Goal: Information Seeking & Learning: Learn about a topic

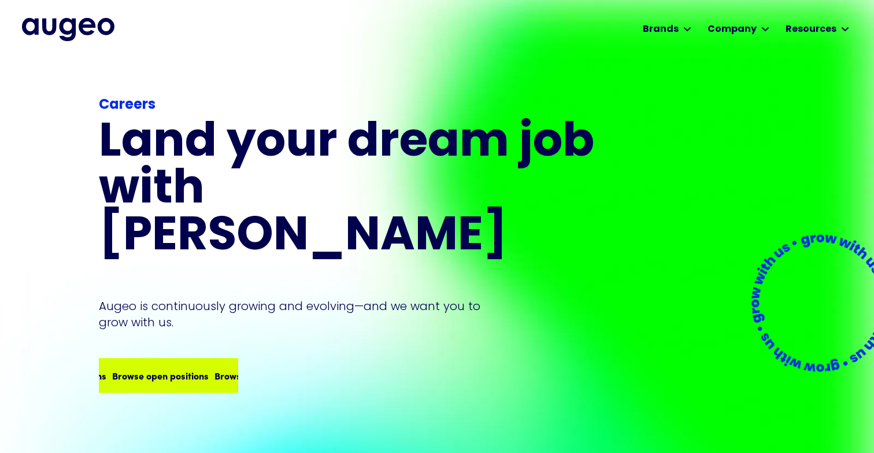
click at [232, 368] on div "Browse open positions" at bounding box center [259, 375] width 97 height 14
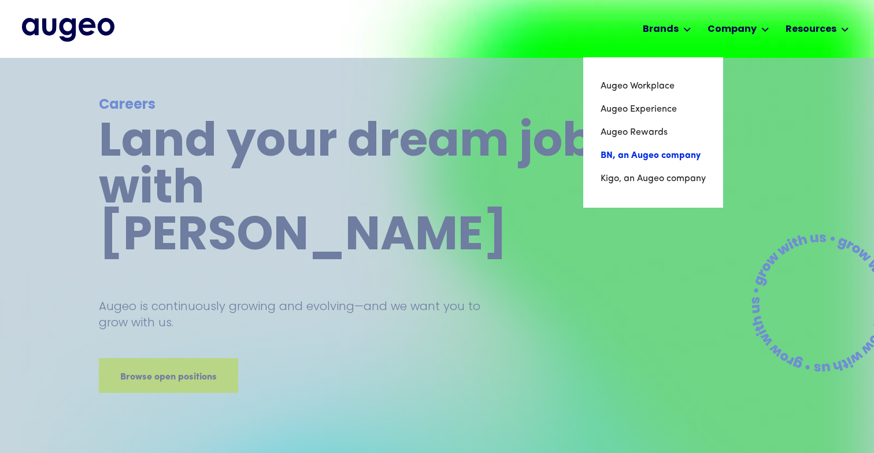
click at [661, 155] on link "BN, an Augeo company" at bounding box center [652, 155] width 105 height 23
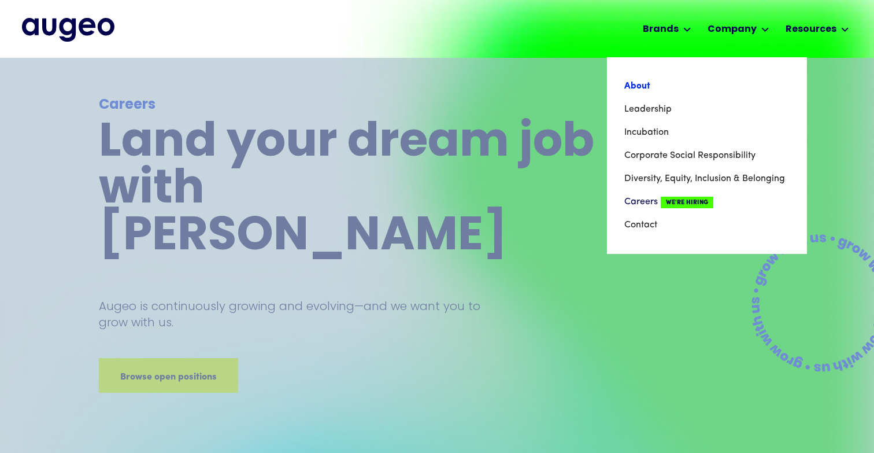
click at [640, 84] on link "About" at bounding box center [706, 86] width 165 height 23
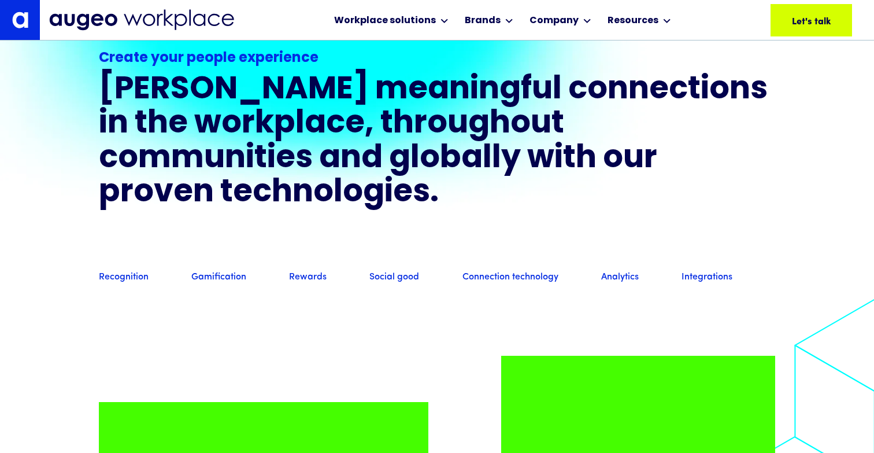
scroll to position [843, 0]
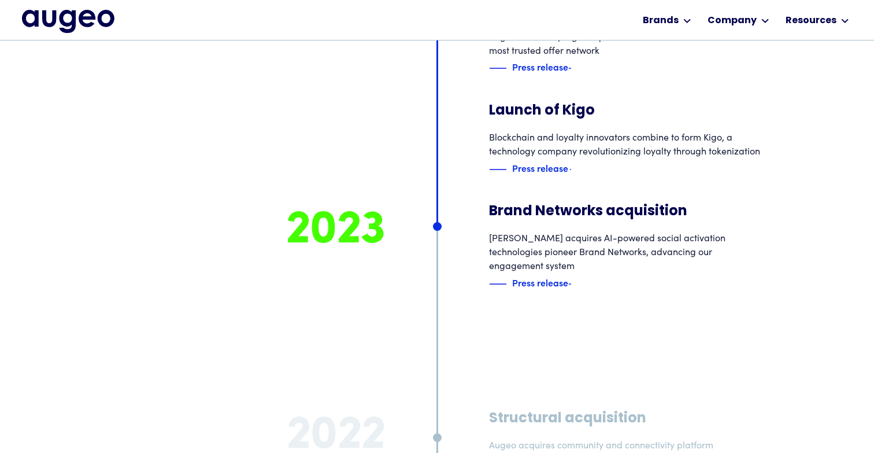
scroll to position [4700, 0]
drag, startPoint x: 601, startPoint y: 209, endPoint x: 490, endPoint y: 205, distance: 111.1
click at [490, 205] on h3 "Brand Networks acquisition" at bounding box center [625, 211] width 272 height 17
copy h3 "Brand Networks"
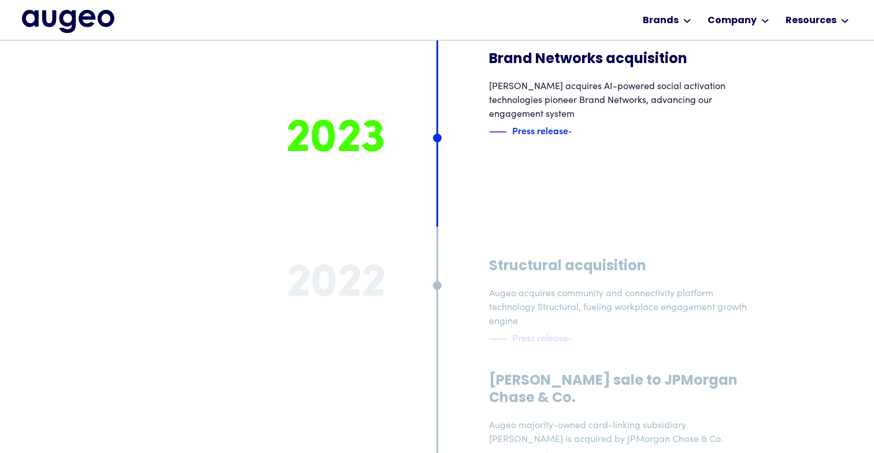
scroll to position [4852, 0]
drag, startPoint x: 481, startPoint y: 250, endPoint x: 562, endPoint y: 255, distance: 80.5
click at [562, 255] on div "2022 Structural acquisition Augeo acquires community and connectivity platform …" at bounding box center [436, 431] width 647 height 439
copy div "Structural"
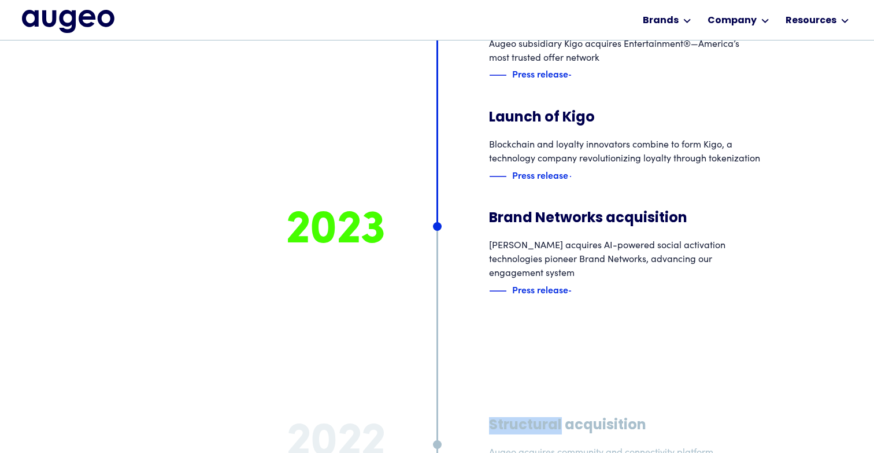
scroll to position [4693, 0]
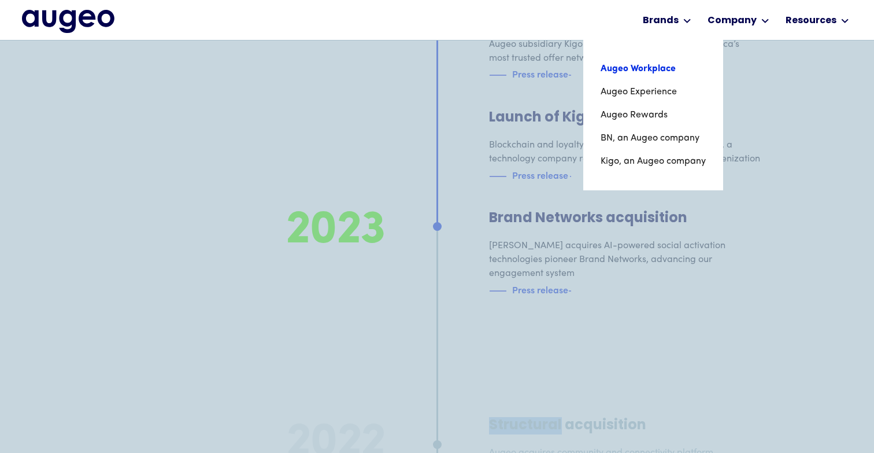
click at [659, 74] on link "Augeo Workplace" at bounding box center [652, 68] width 105 height 23
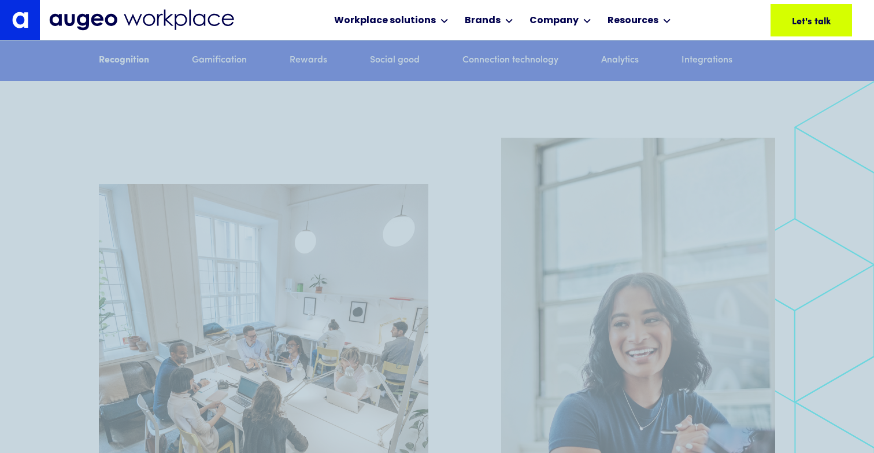
scroll to position [1060, 0]
